Goal: Check status: Check status

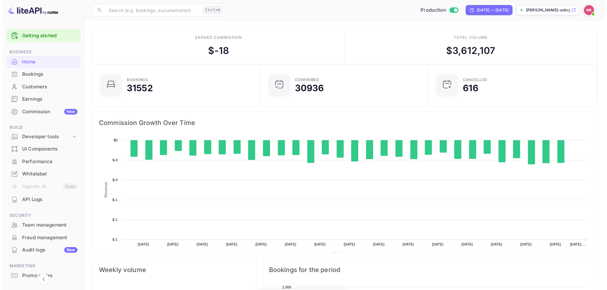
scroll to position [98, 159]
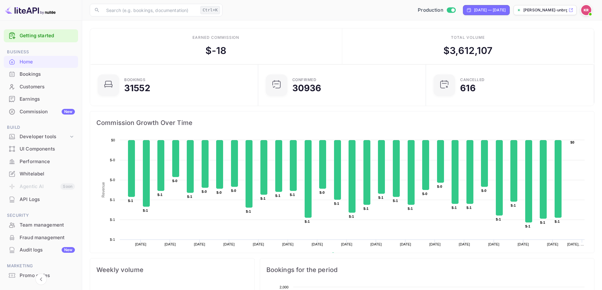
click at [32, 77] on div "Bookings" at bounding box center [47, 74] width 55 height 7
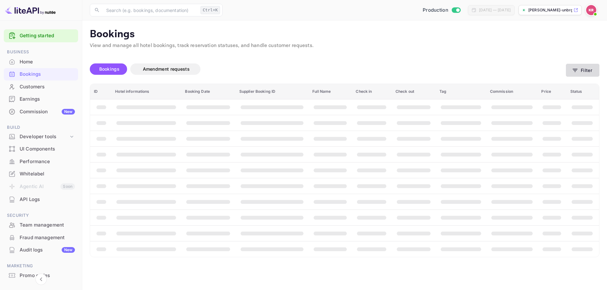
click at [579, 70] on button "Filter" at bounding box center [581, 70] width 33 height 13
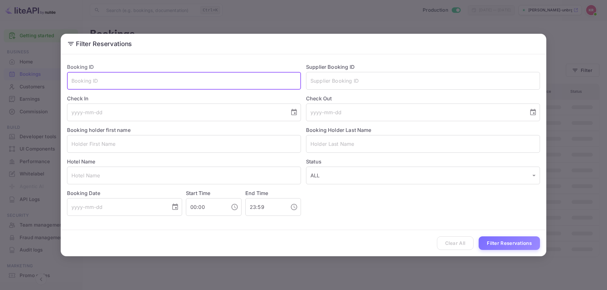
click at [213, 78] on input "text" at bounding box center [184, 81] width 234 height 18
paste input "phuy65r6v"
type input "phuy65r6v"
click at [490, 242] on button "Filter Reservations" at bounding box center [508, 244] width 61 height 14
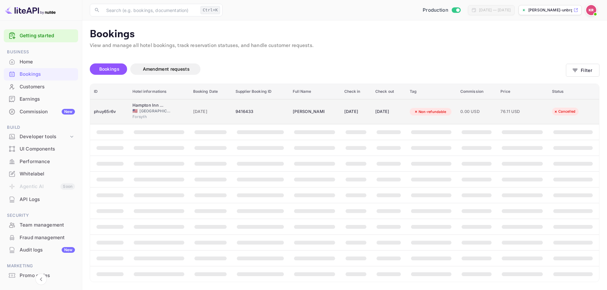
click at [155, 114] on span "Forsyth" at bounding box center [148, 117] width 32 height 6
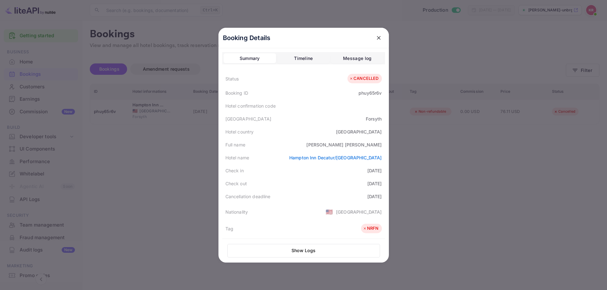
click at [304, 157] on div "Hotel name [GEOGRAPHIC_DATA] [GEOGRAPHIC_DATA]/[GEOGRAPHIC_DATA]" at bounding box center [303, 157] width 163 height 13
click at [498, 176] on div at bounding box center [303, 145] width 607 height 290
